Goal: Task Accomplishment & Management: Manage account settings

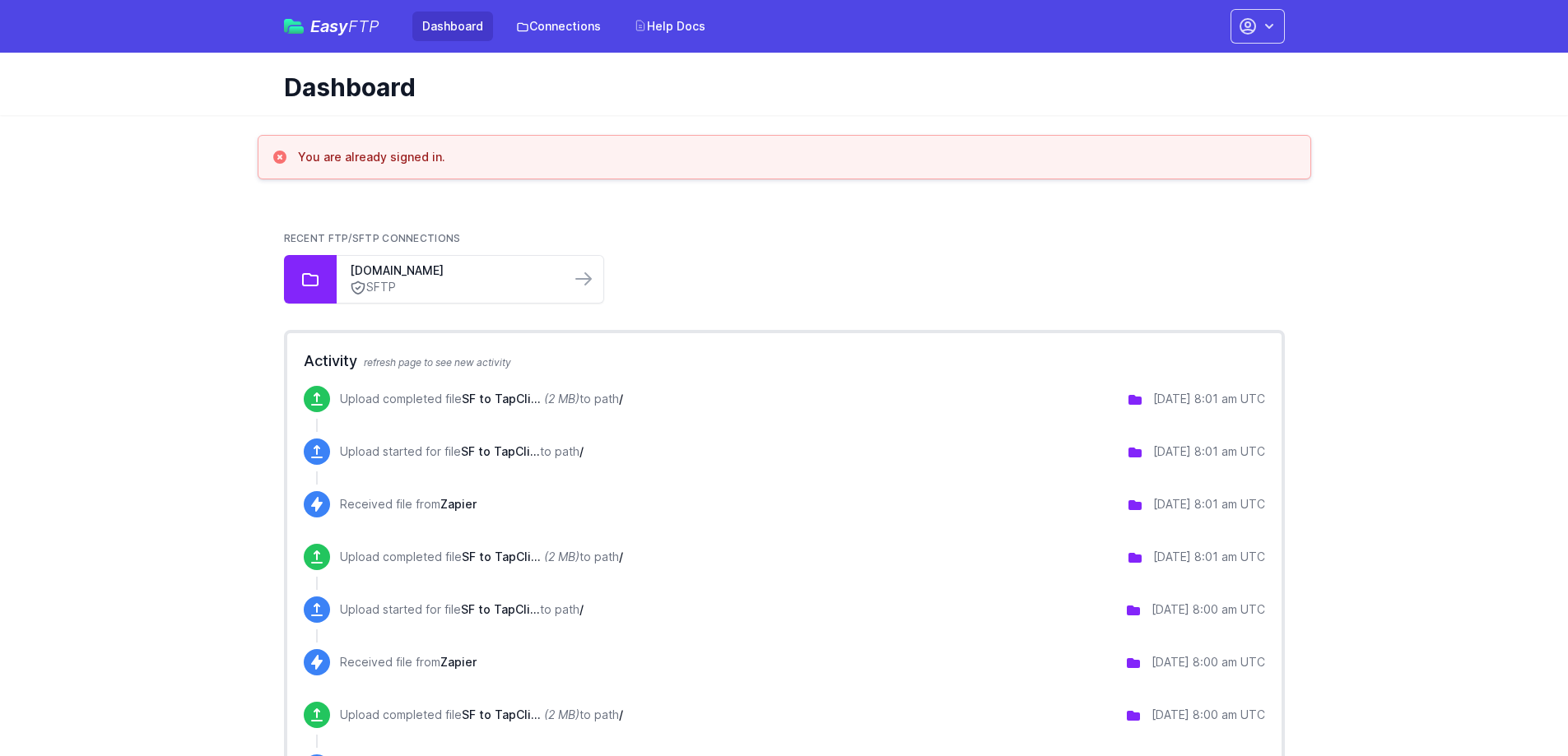
click at [719, 250] on div "Recent FTP/SFTP Connections [DOMAIN_NAME] SFTP" at bounding box center [785, 268] width 1001 height 72
click at [1270, 24] on icon "button" at bounding box center [1270, 27] width 17 height 17
click at [1187, 65] on link "Account Settings" at bounding box center [1205, 68] width 158 height 30
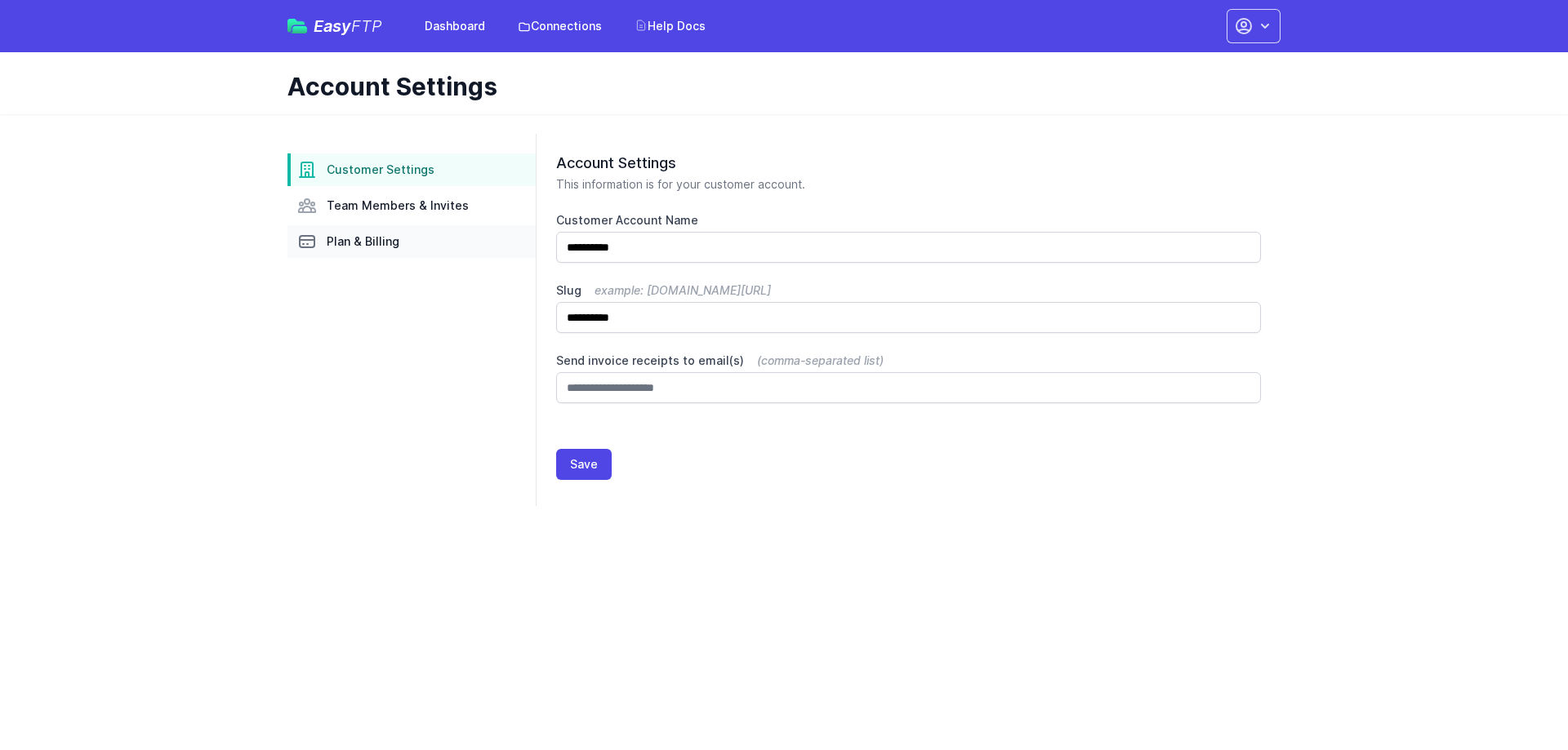
click at [335, 244] on span "Plan & Billing" at bounding box center [363, 242] width 72 height 16
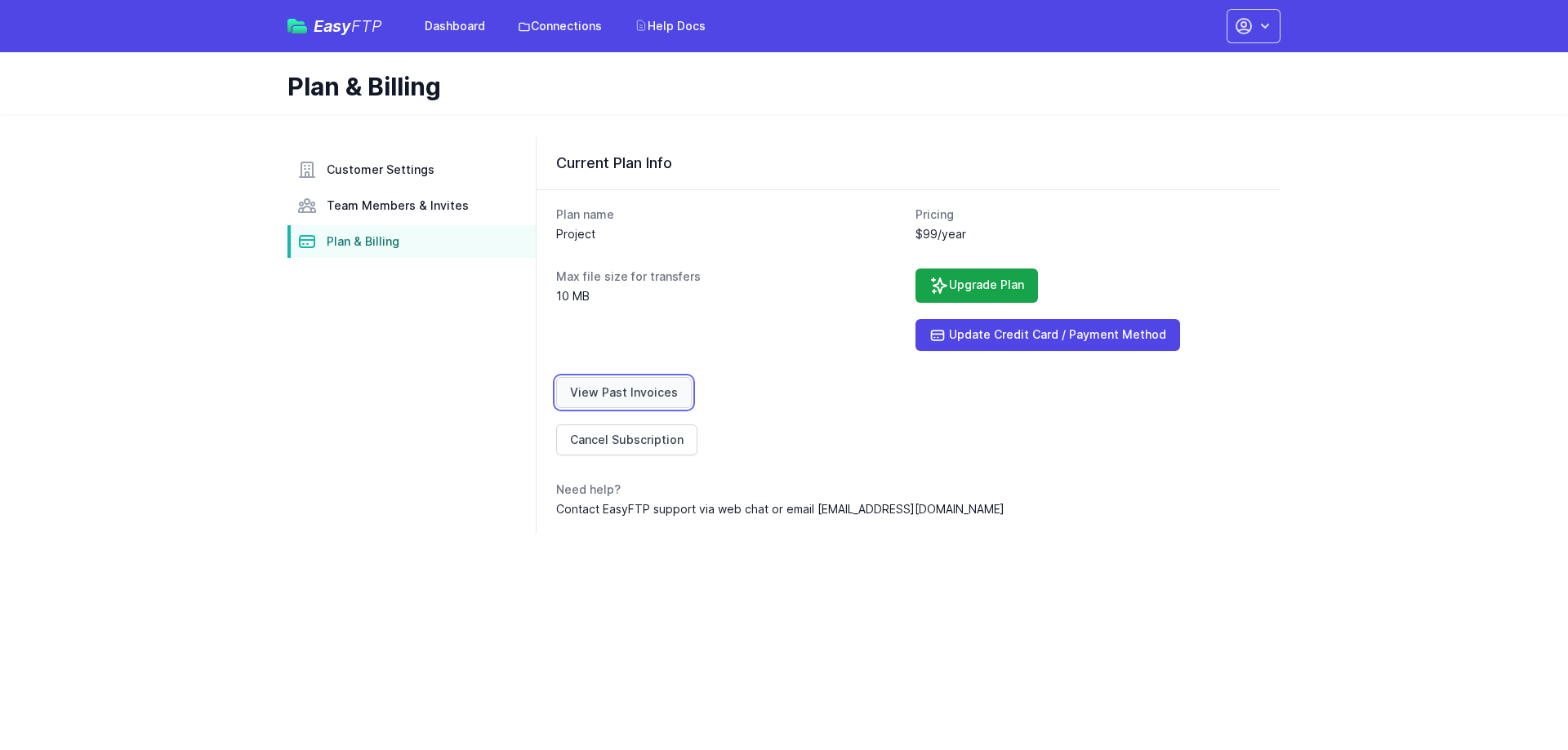
click at [651, 389] on link "View Past Invoices" at bounding box center [624, 393] width 136 height 31
